Goal: Navigation & Orientation: Find specific page/section

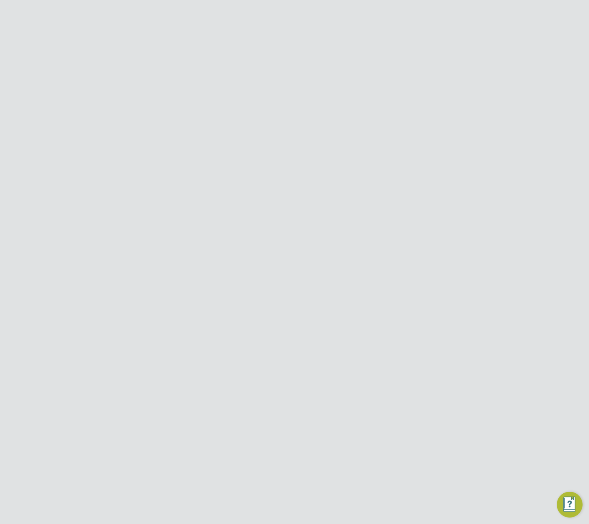
scroll to position [387, 71]
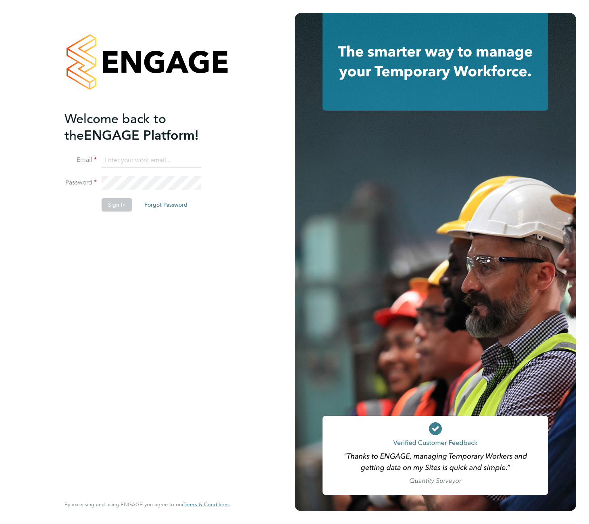
type input "[EMAIL_ADDRESS][DOMAIN_NAME]"
click at [115, 206] on button "Sign In" at bounding box center [117, 204] width 31 height 13
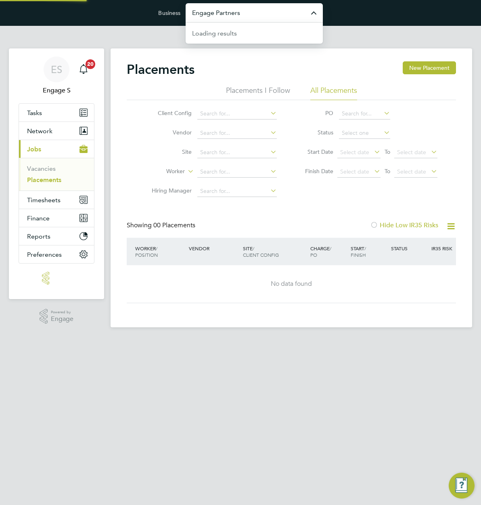
click at [284, 10] on input "Engage Partners" at bounding box center [254, 12] width 137 height 19
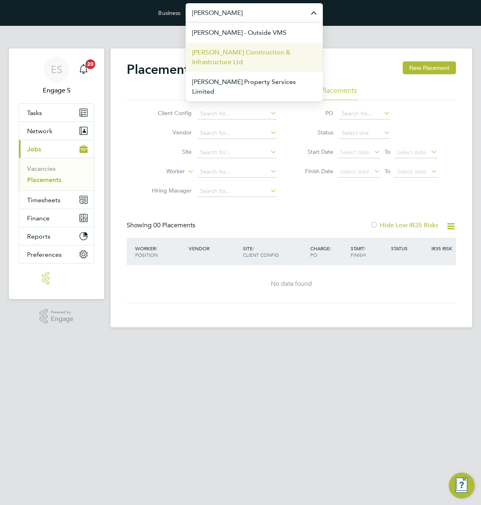
click at [252, 54] on span "[PERSON_NAME] Construction & Infrastructure Ltd" at bounding box center [254, 57] width 124 height 19
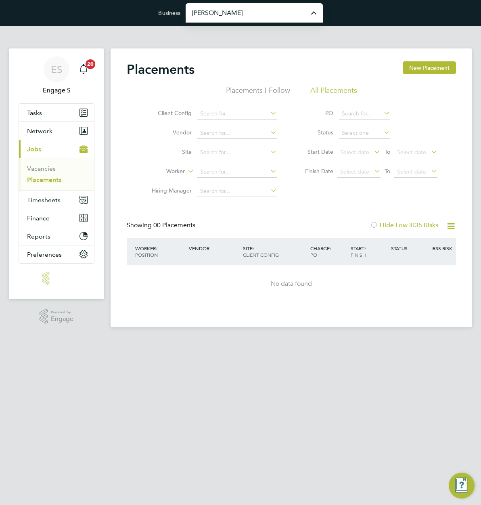
type input "[PERSON_NAME] Construction & Infrastructure Ltd"
